Goal: Navigation & Orientation: Find specific page/section

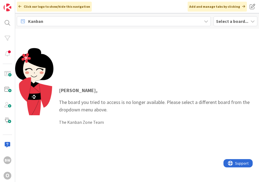
click at [226, 21] on b "Select a board..." at bounding box center [232, 21] width 32 height 6
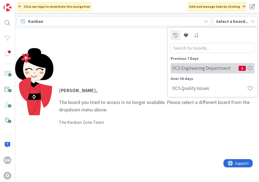
click at [192, 66] on h4 "OCS Engineering Department" at bounding box center [205, 68] width 66 height 6
